Goal: Manage account settings

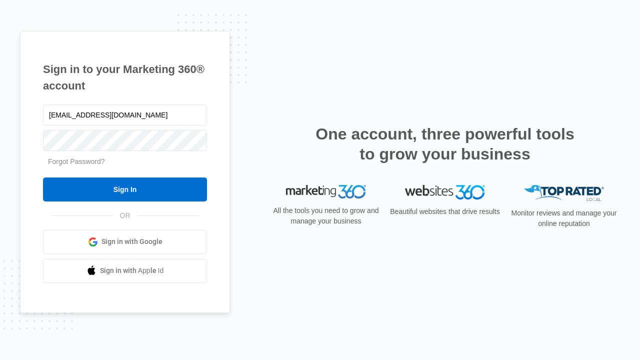
type input "[EMAIL_ADDRESS][DOMAIN_NAME]"
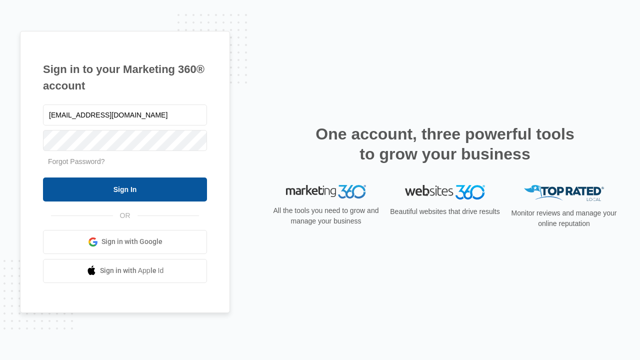
click at [125, 189] on input "Sign In" at bounding box center [125, 190] width 164 height 24
